Goal: Task Accomplishment & Management: Use online tool/utility

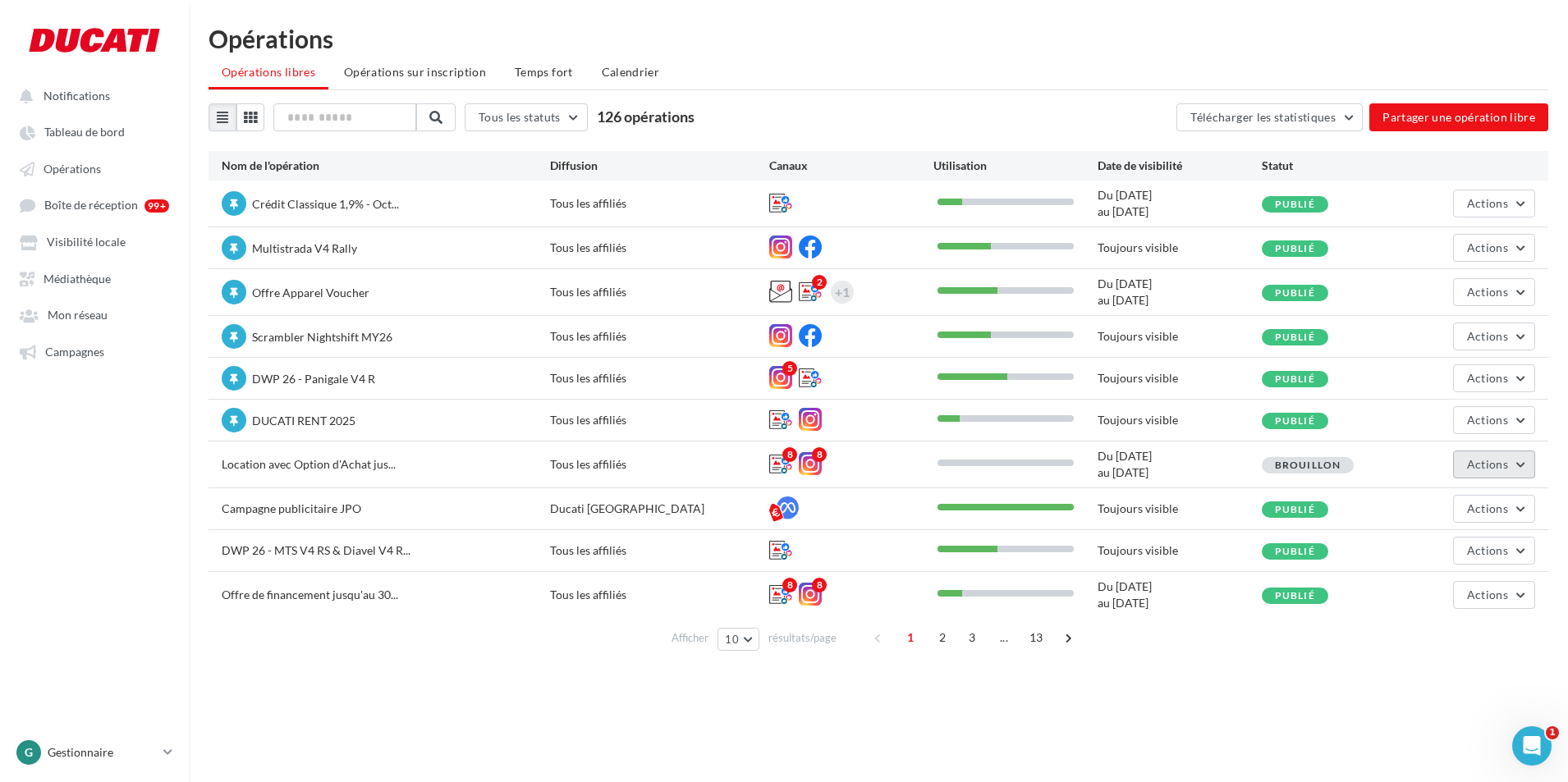
click at [1485, 471] on button "Actions" at bounding box center [1494, 464] width 82 height 28
click at [1481, 491] on button "Editer" at bounding box center [1452, 502] width 164 height 42
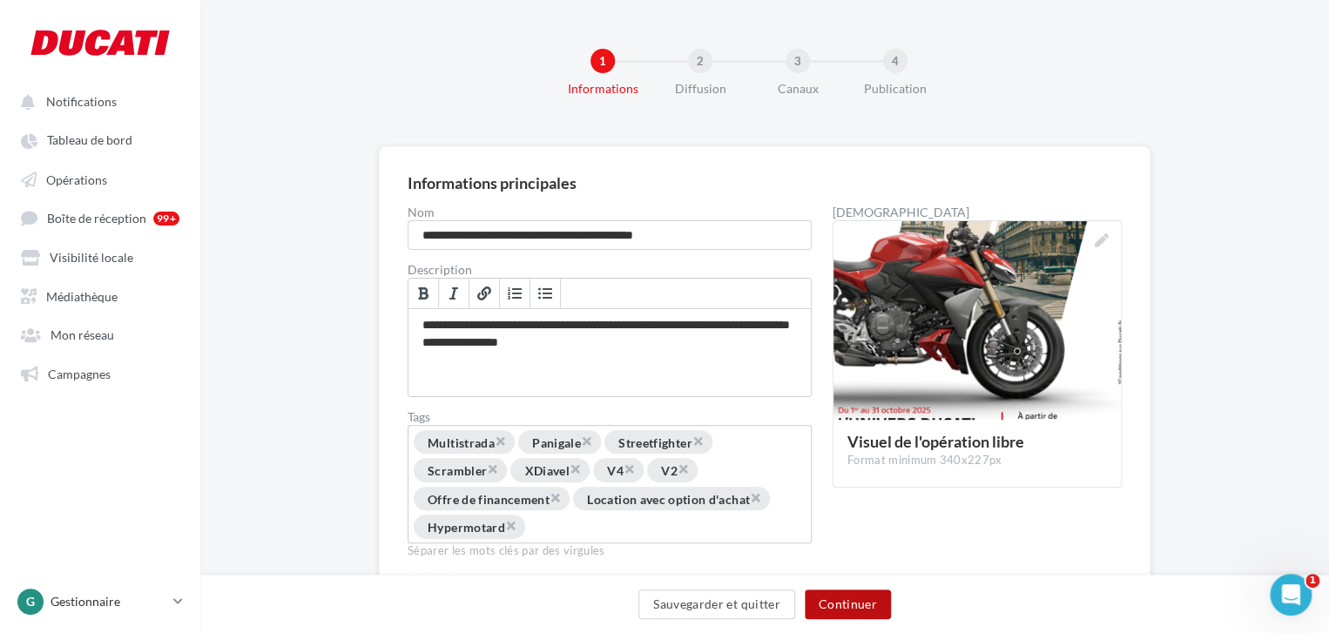
click at [884, 604] on button "Continuer" at bounding box center [848, 605] width 86 height 30
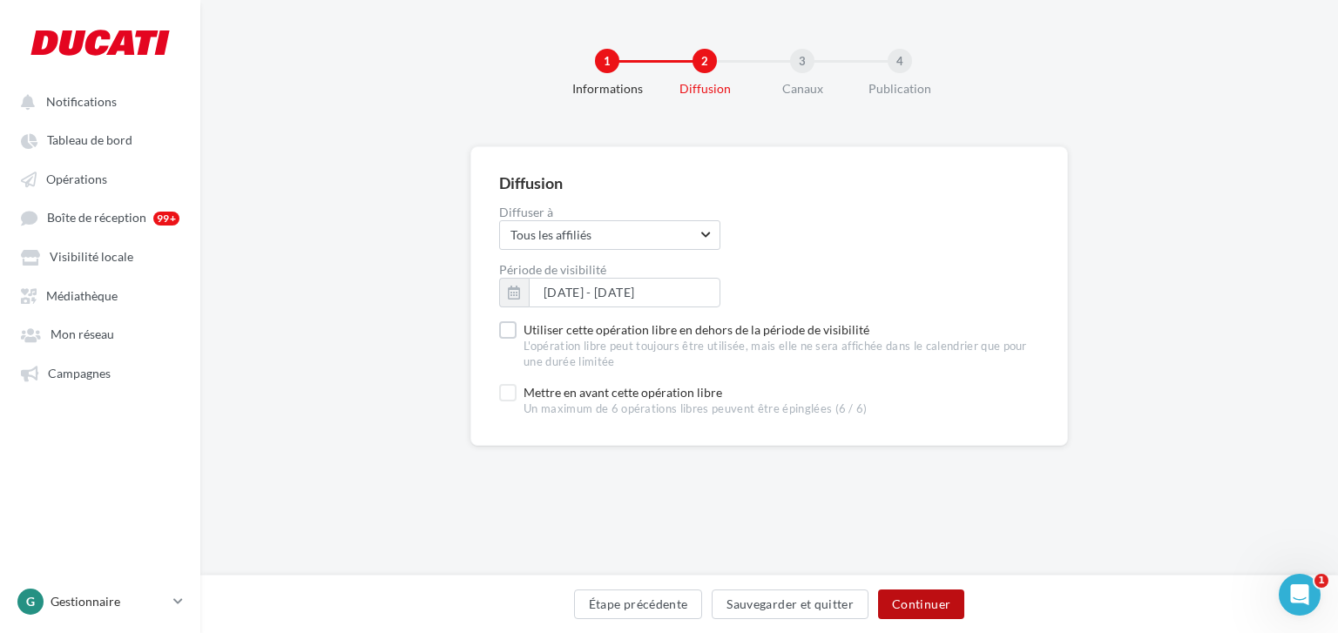
click at [908, 599] on button "Continuer" at bounding box center [921, 605] width 86 height 30
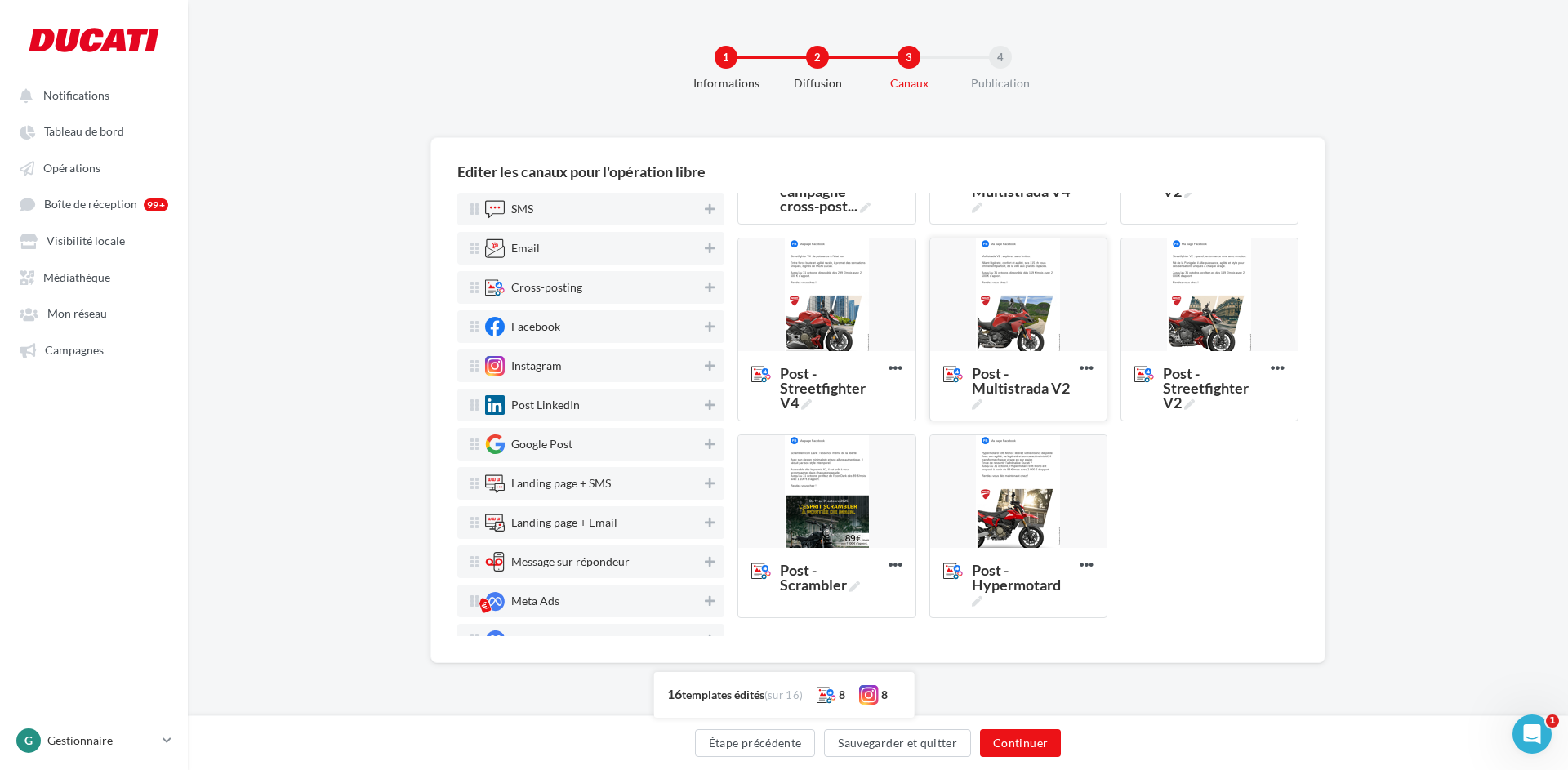
scroll to position [252, 0]
